Goal: Task Accomplishment & Management: Use online tool/utility

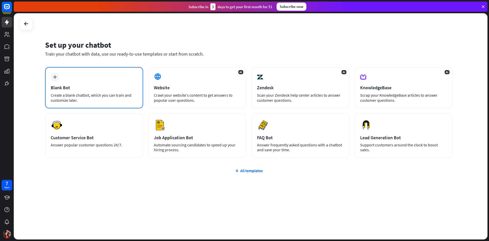
click at [117, 80] on div "plus Blank Bot Create a blank chatbot, which you can train and customize later." at bounding box center [94, 87] width 98 height 41
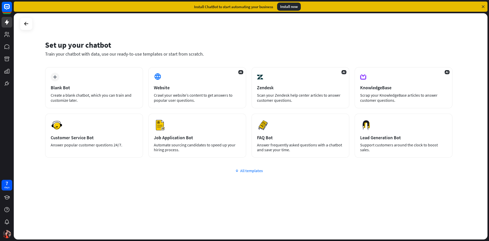
click at [241, 169] on div "All templates" at bounding box center [249, 170] width 408 height 5
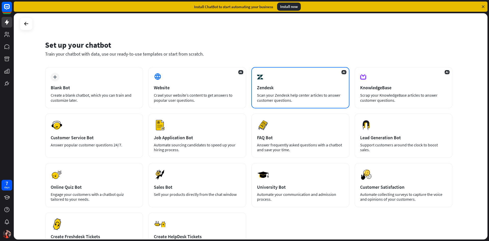
click at [257, 100] on div "Scan your Zendesk help center articles to answer customer questions." at bounding box center [300, 98] width 87 height 10
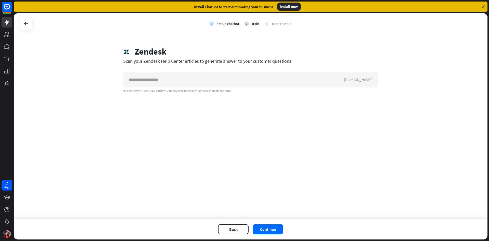
click at [21, 22] on div at bounding box center [26, 23] width 13 height 13
click at [28, 26] on icon at bounding box center [26, 24] width 6 height 6
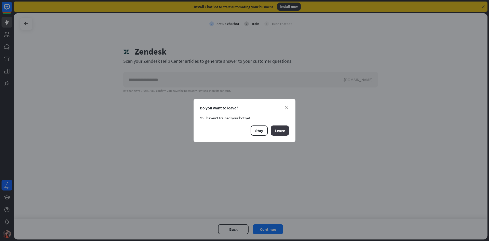
click at [276, 132] on button "Leave" at bounding box center [280, 130] width 18 height 10
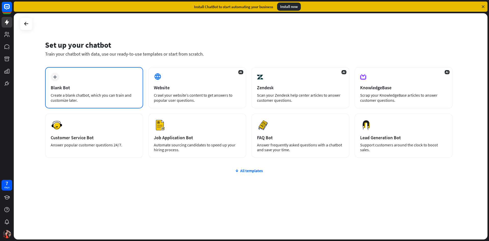
click at [112, 90] on div "plus Blank Bot Create a blank chatbot, which you can train and customize later." at bounding box center [94, 87] width 98 height 41
